Goal: Information Seeking & Learning: Learn about a topic

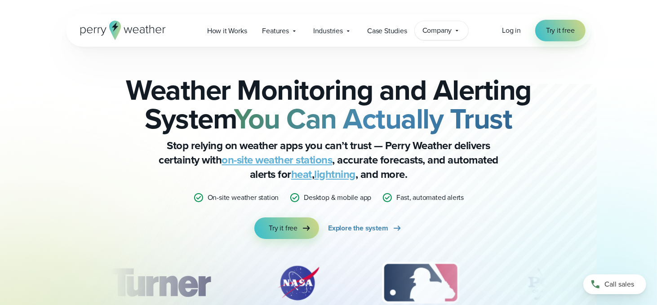
click at [449, 35] on span "Company" at bounding box center [438, 30] width 30 height 11
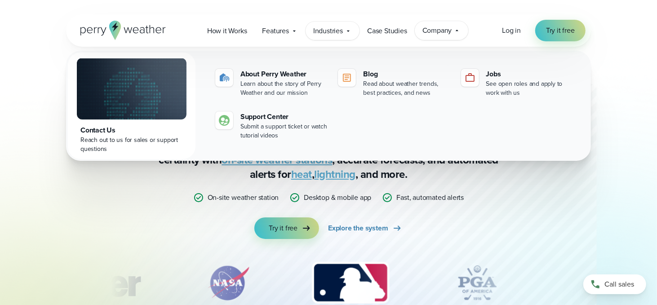
click at [349, 31] on icon at bounding box center [348, 30] width 3 height 1
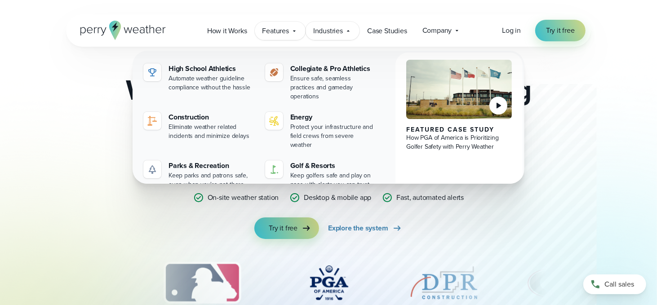
click at [296, 31] on icon at bounding box center [294, 30] width 7 height 7
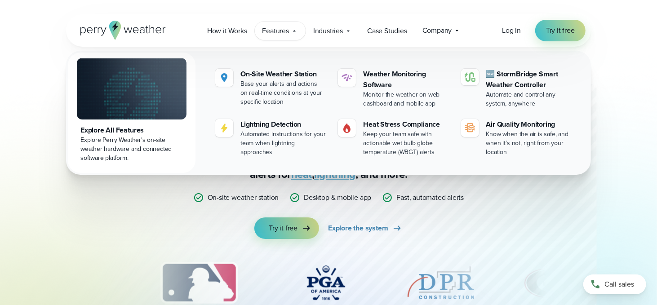
click at [296, 31] on icon at bounding box center [294, 30] width 7 height 7
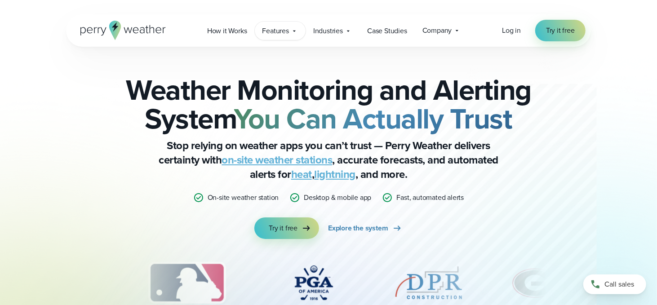
click at [296, 31] on icon at bounding box center [294, 30] width 7 height 7
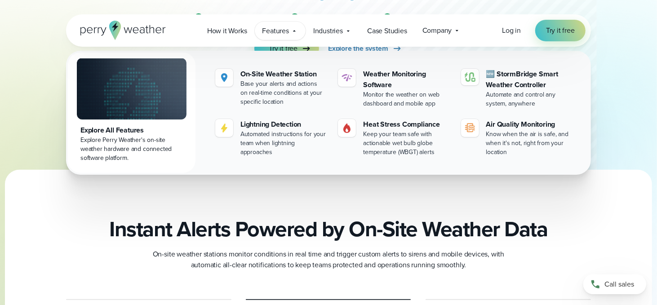
scroll to position [315, 0]
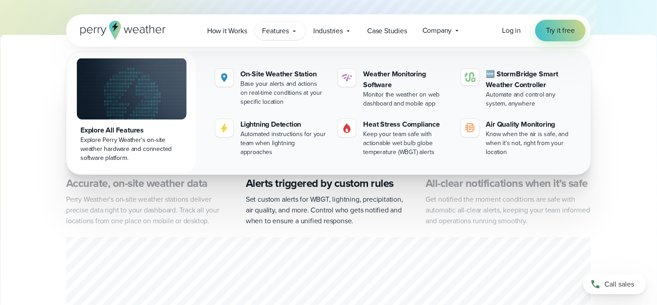
click at [603, 152] on div "Instant Alerts Powered by On-Site Weather Data On-site weather stations monitor…" at bounding box center [328, 251] width 657 height 338
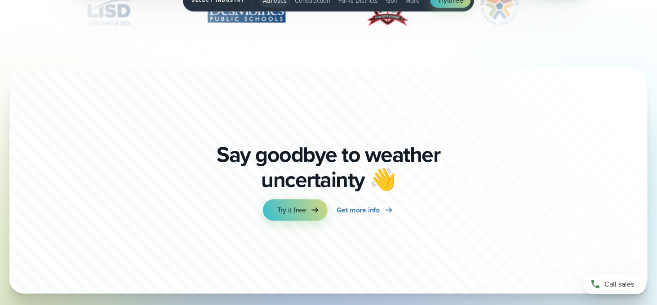
scroll to position [2968, 0]
